Goal: Find specific page/section: Find specific page/section

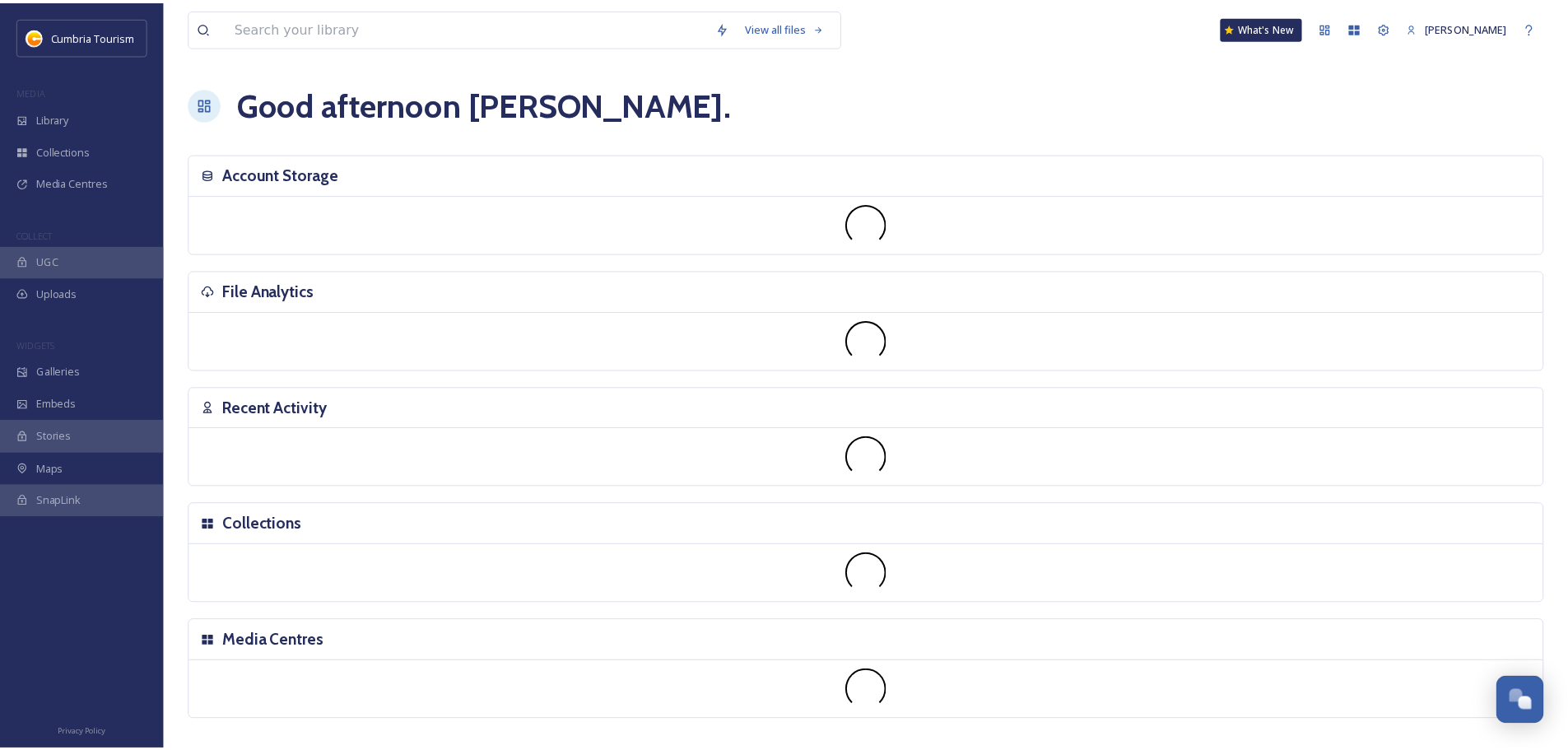
scroll to position [6458, 0]
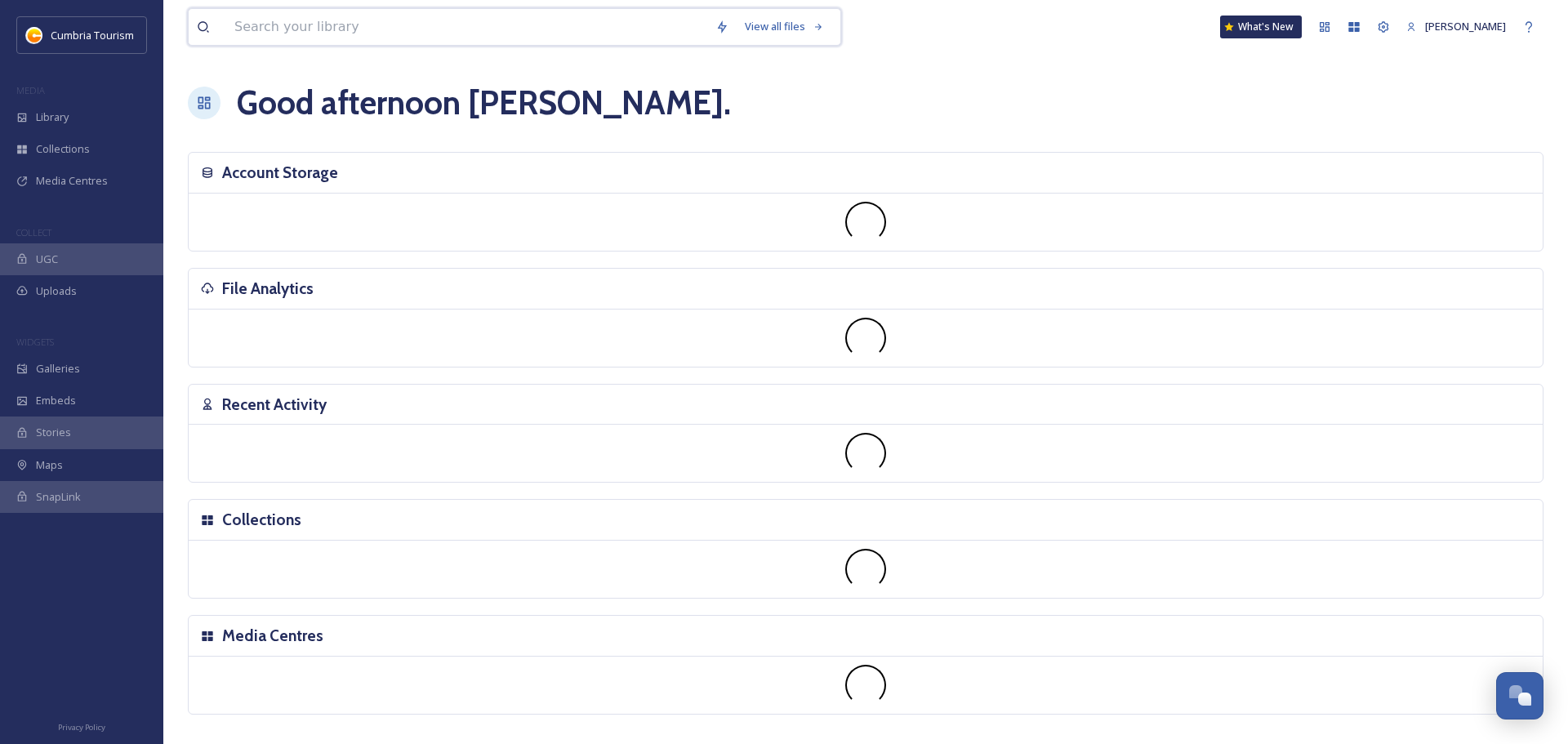
click at [305, 27] on input at bounding box center [467, 26] width 481 height 35
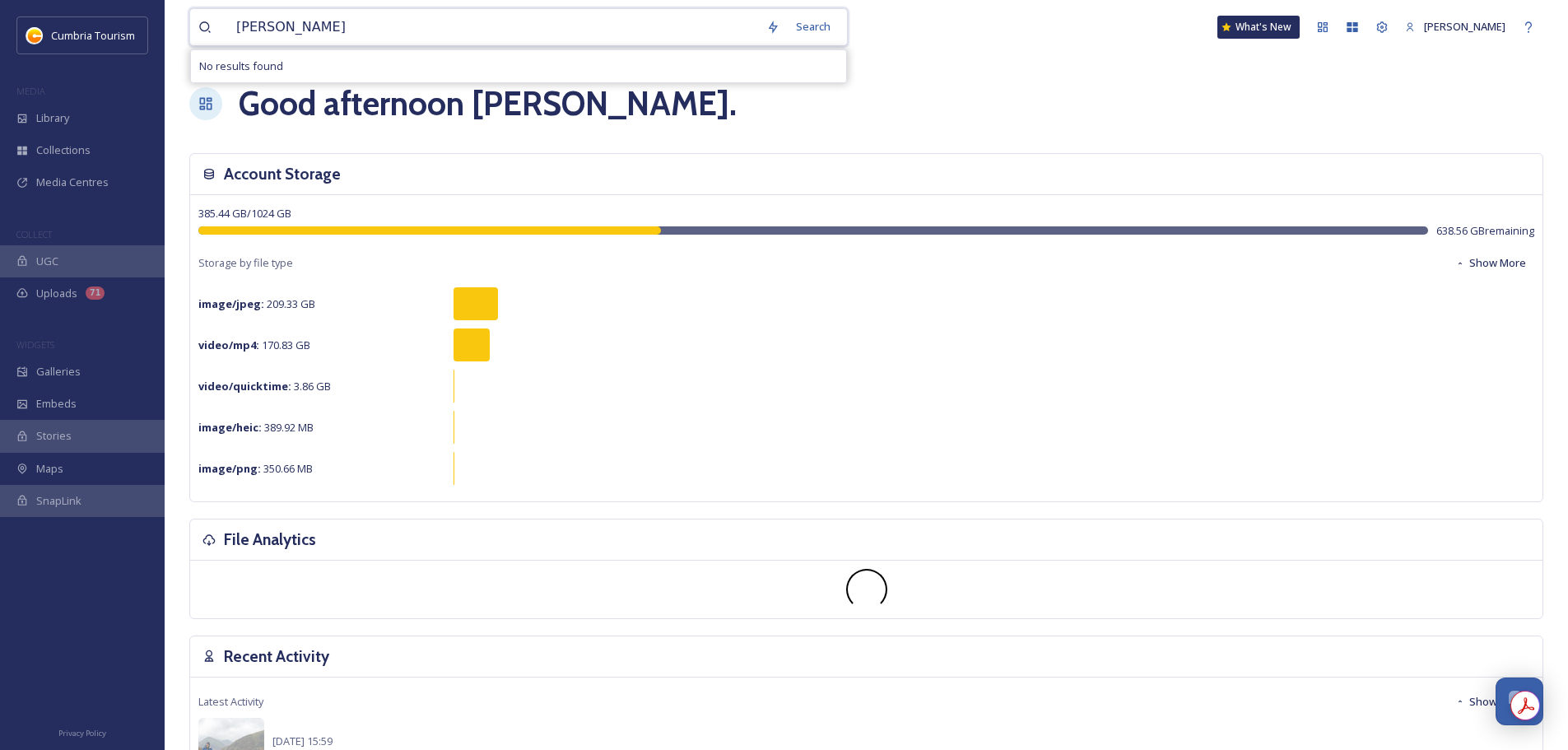
type input "[PERSON_NAME] golf"
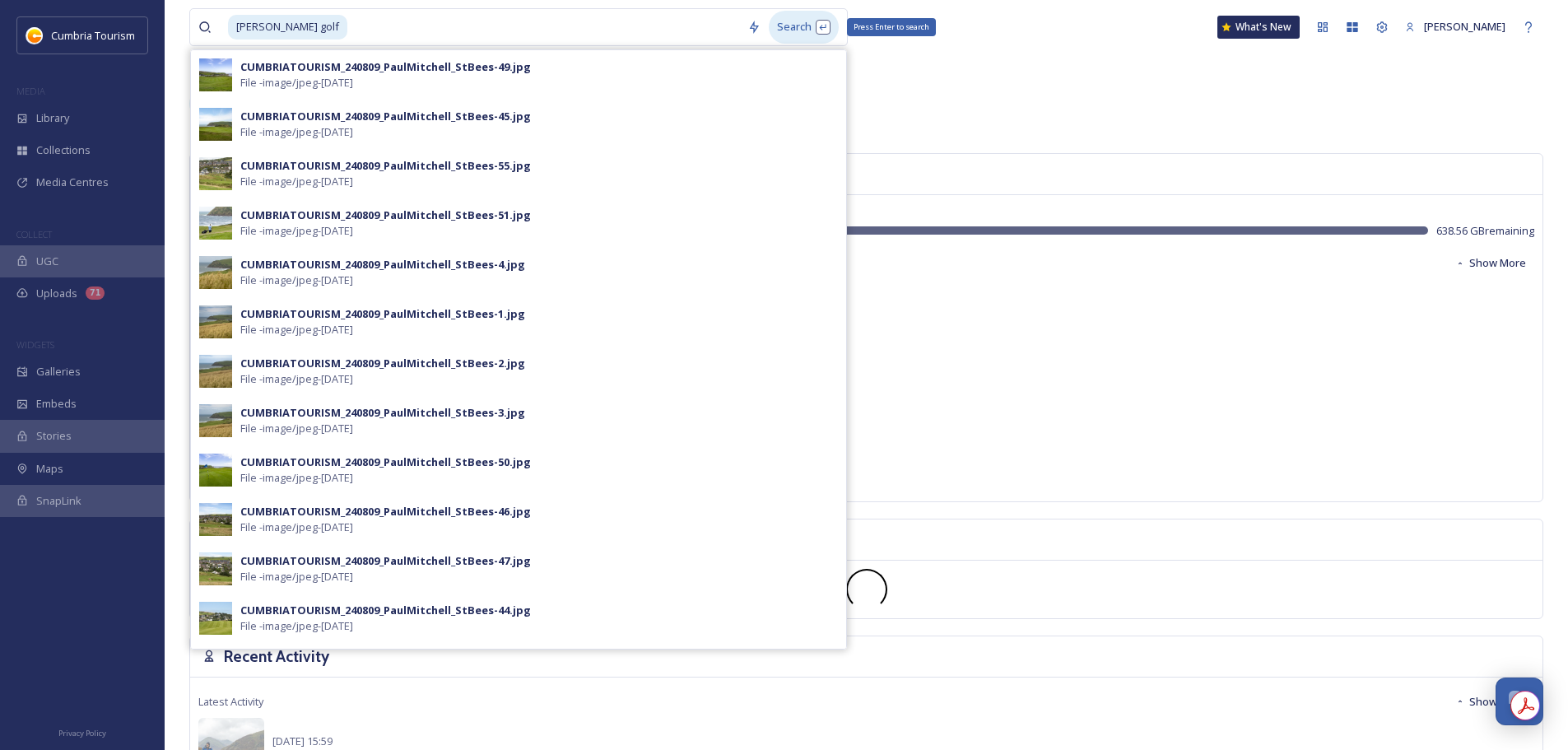
click at [821, 35] on div "Search Press Enter to search" at bounding box center [804, 26] width 70 height 32
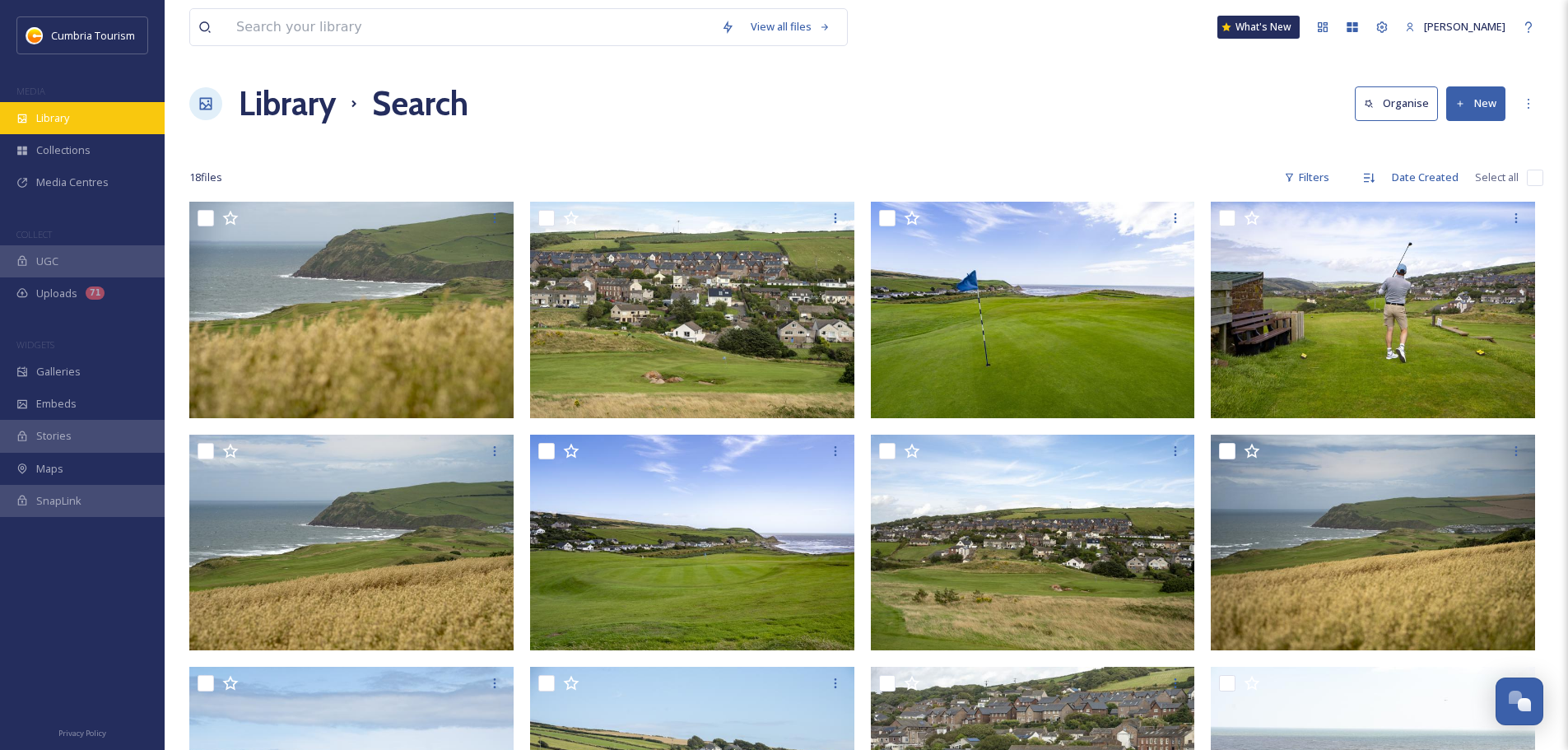
click at [67, 132] on div "Library" at bounding box center [82, 118] width 164 height 32
